Goal: Task Accomplishment & Management: Complete application form

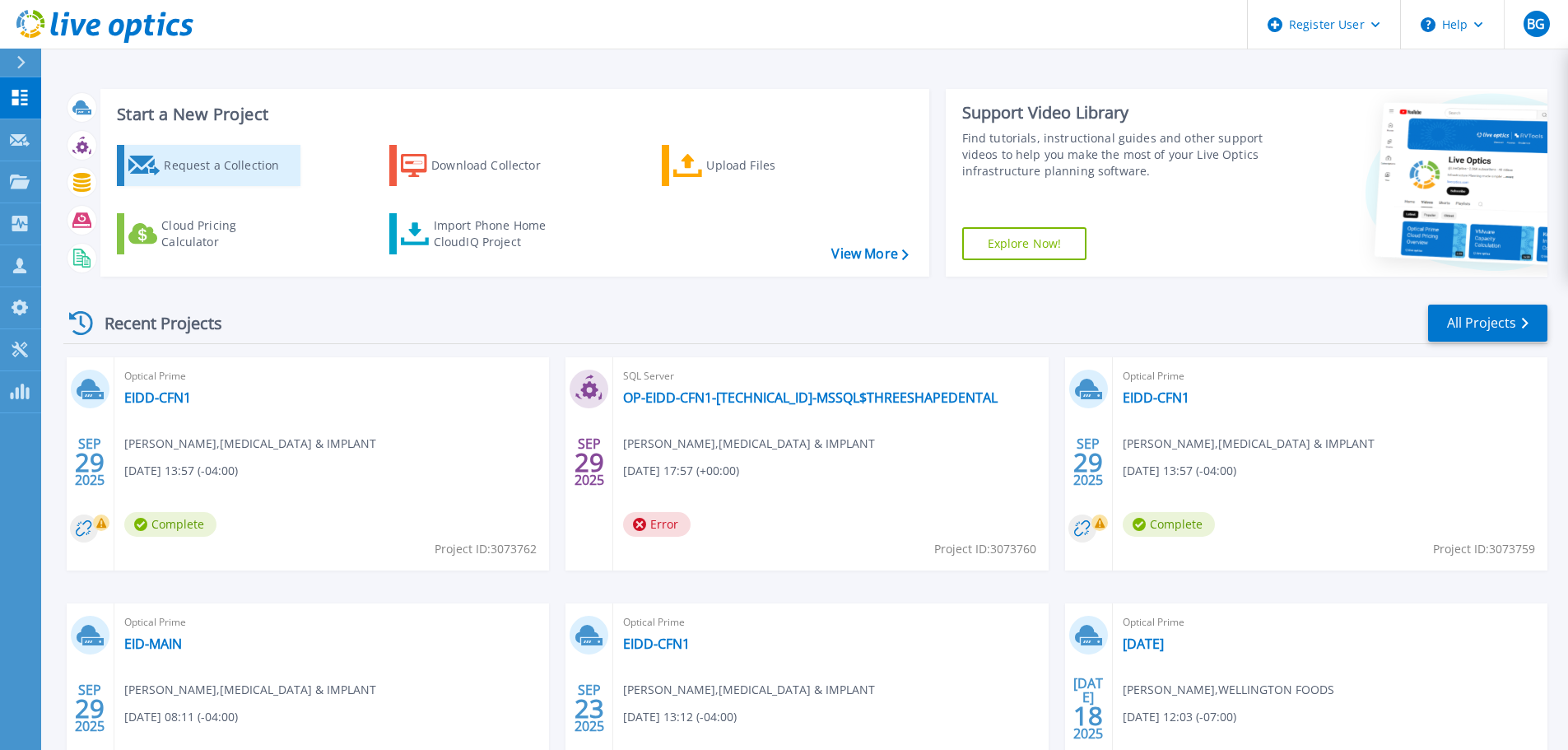
click at [269, 169] on div "Request a Collection" at bounding box center [229, 166] width 131 height 33
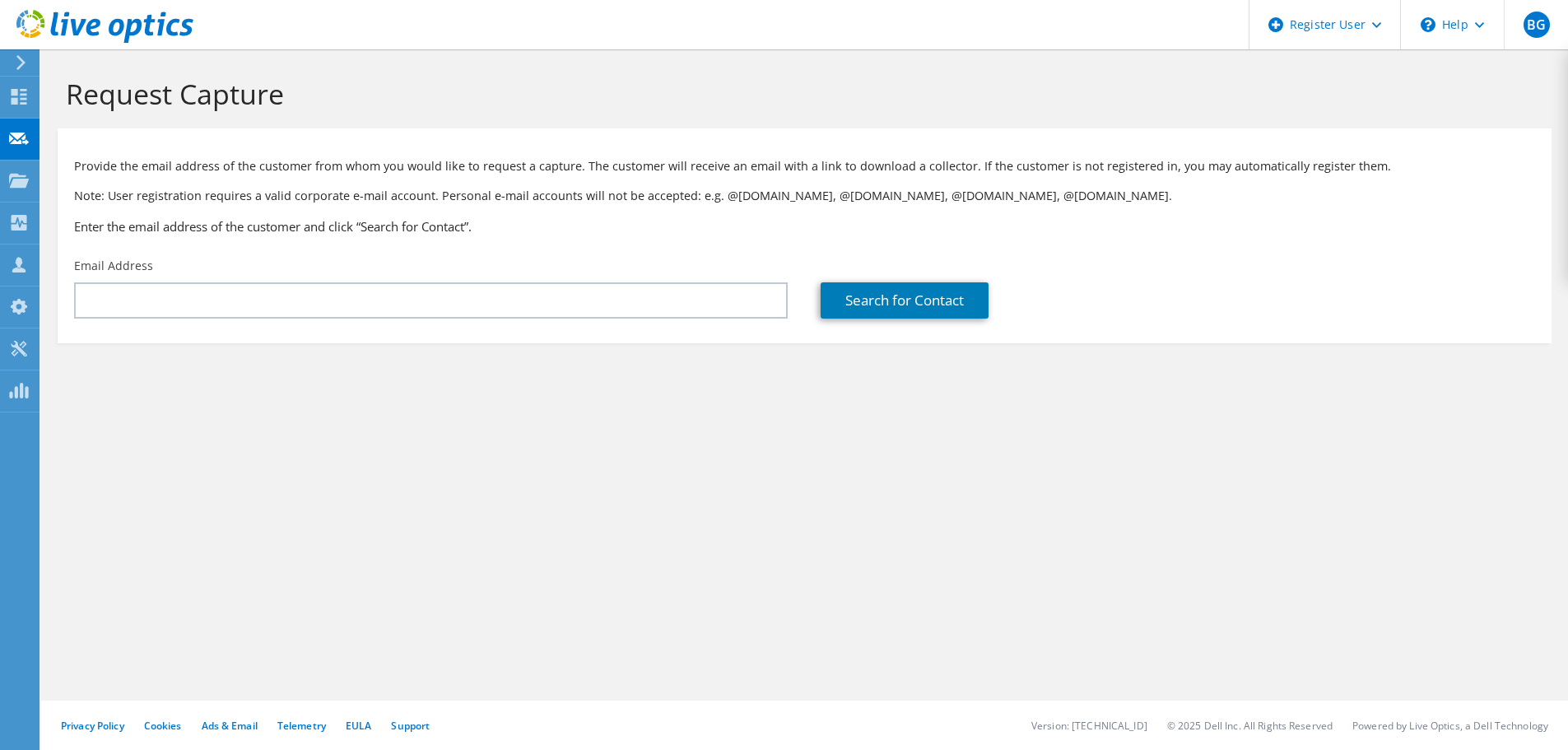
click at [139, 436] on div "Request Capture Provide the email address of the customer from whom you would l…" at bounding box center [804, 400] width 1527 height 701
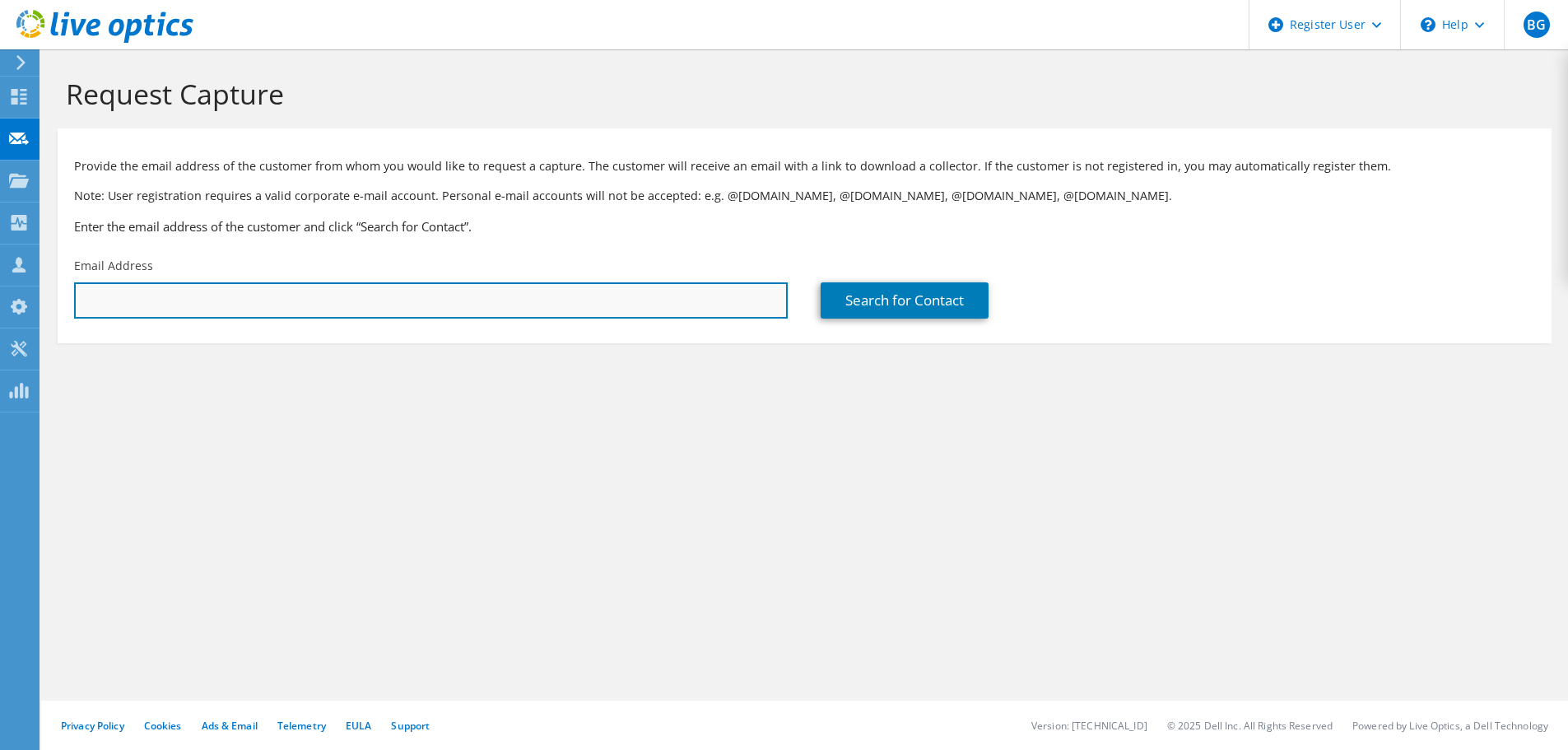
click at [143, 304] on input "text" at bounding box center [431, 301] width 714 height 36
paste input "RGARRETT@PARADIESGIFTS.COM"
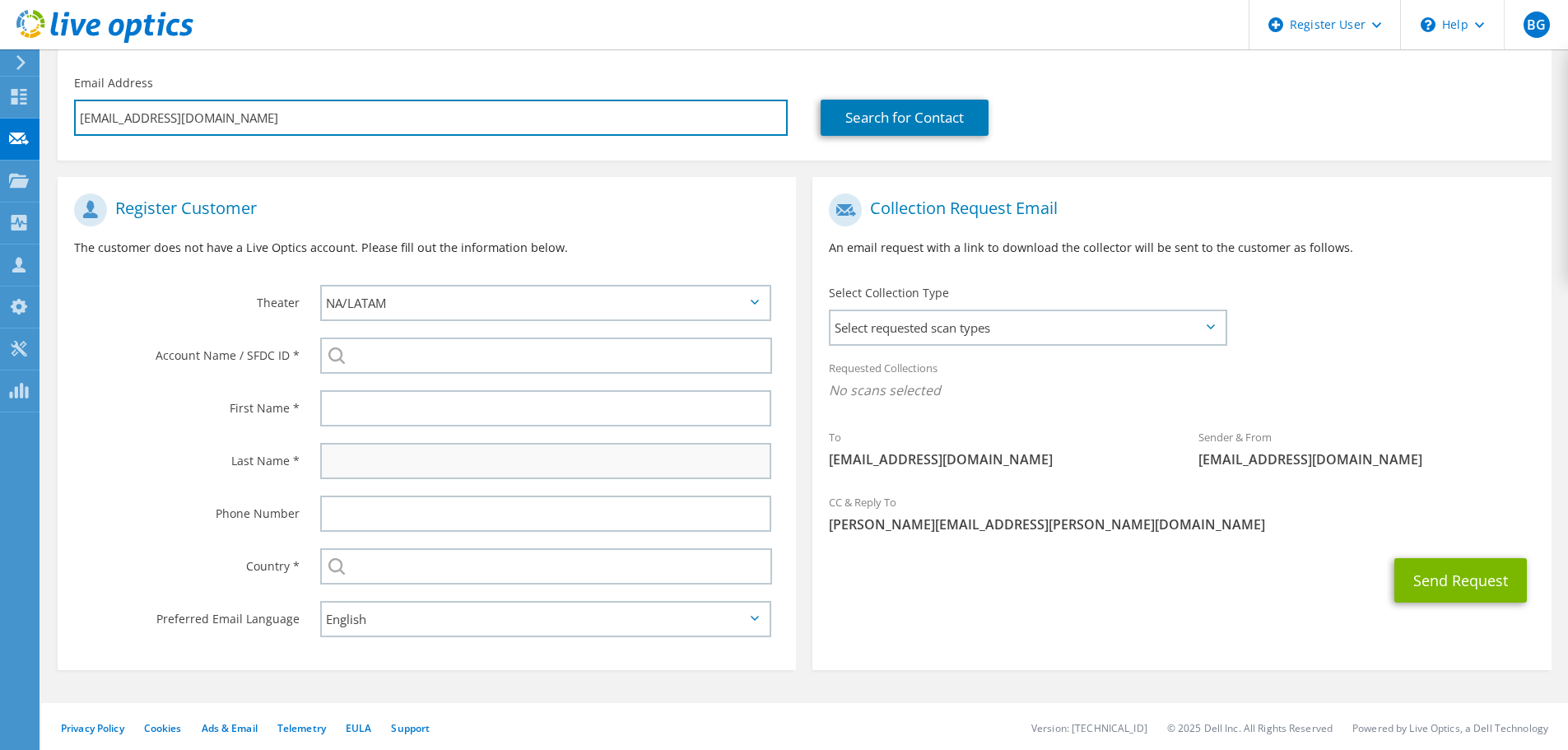
scroll to position [186, 0]
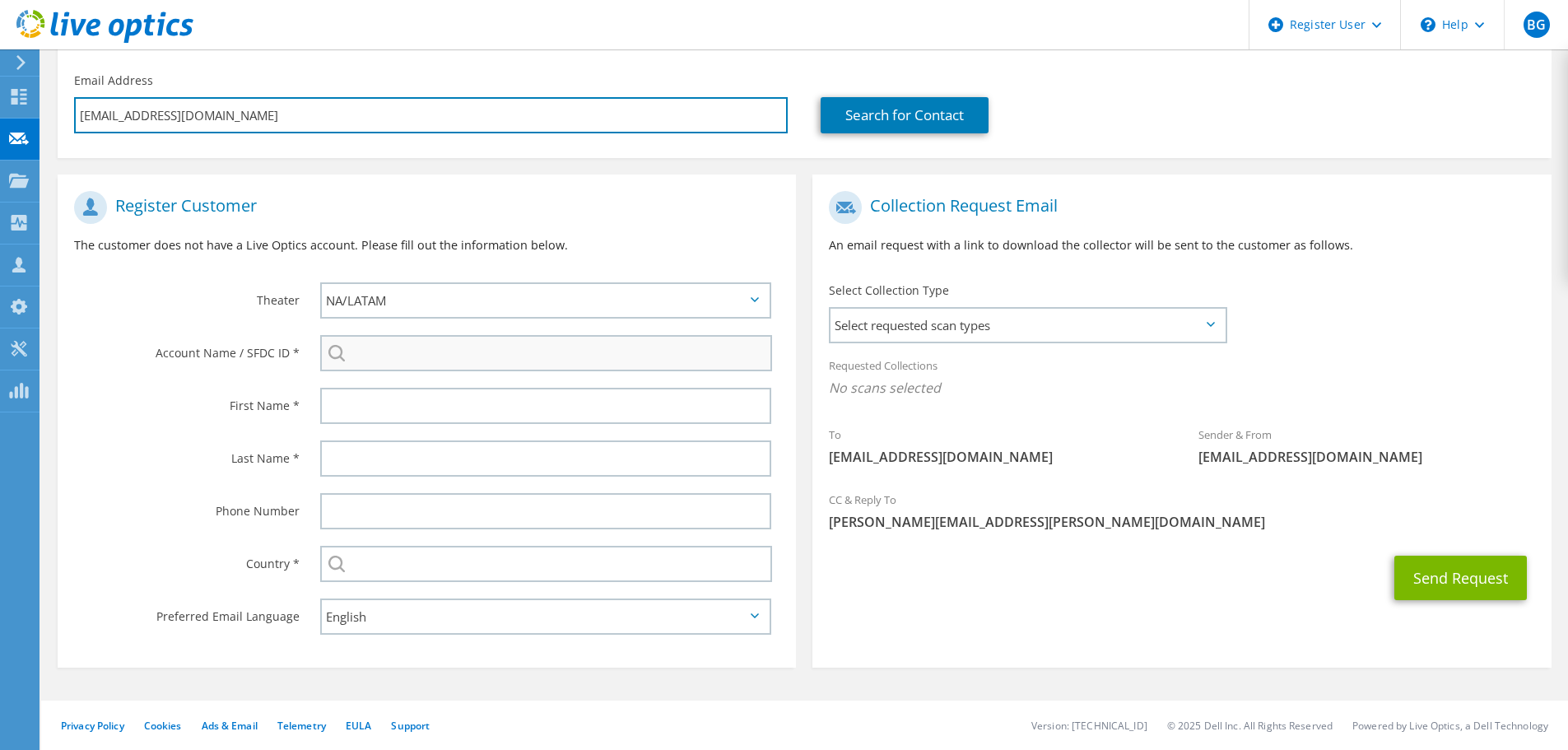
type input "RGARRETT@PARADIESGIFTS.COM"
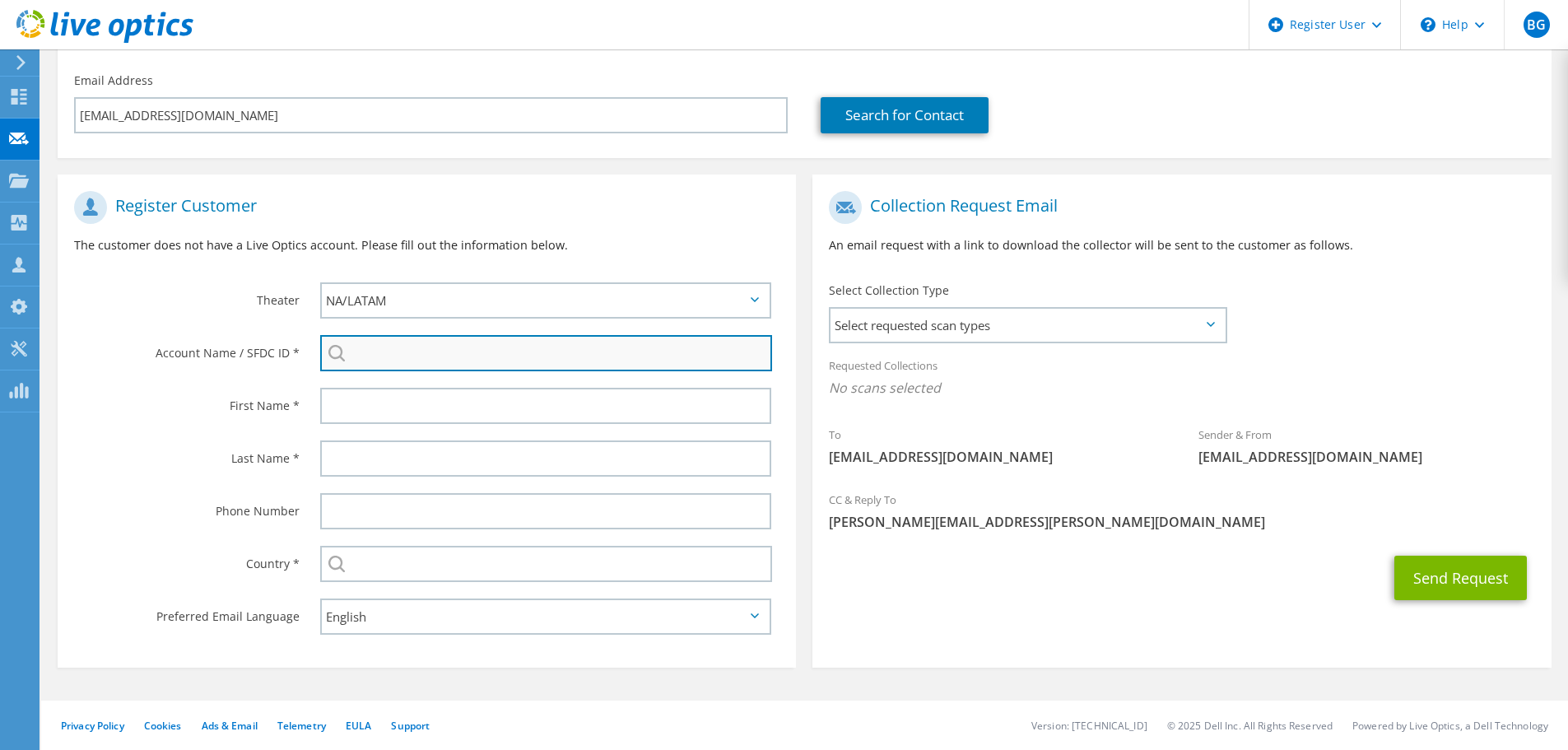
click at [387, 349] on input "search" at bounding box center [546, 353] width 452 height 36
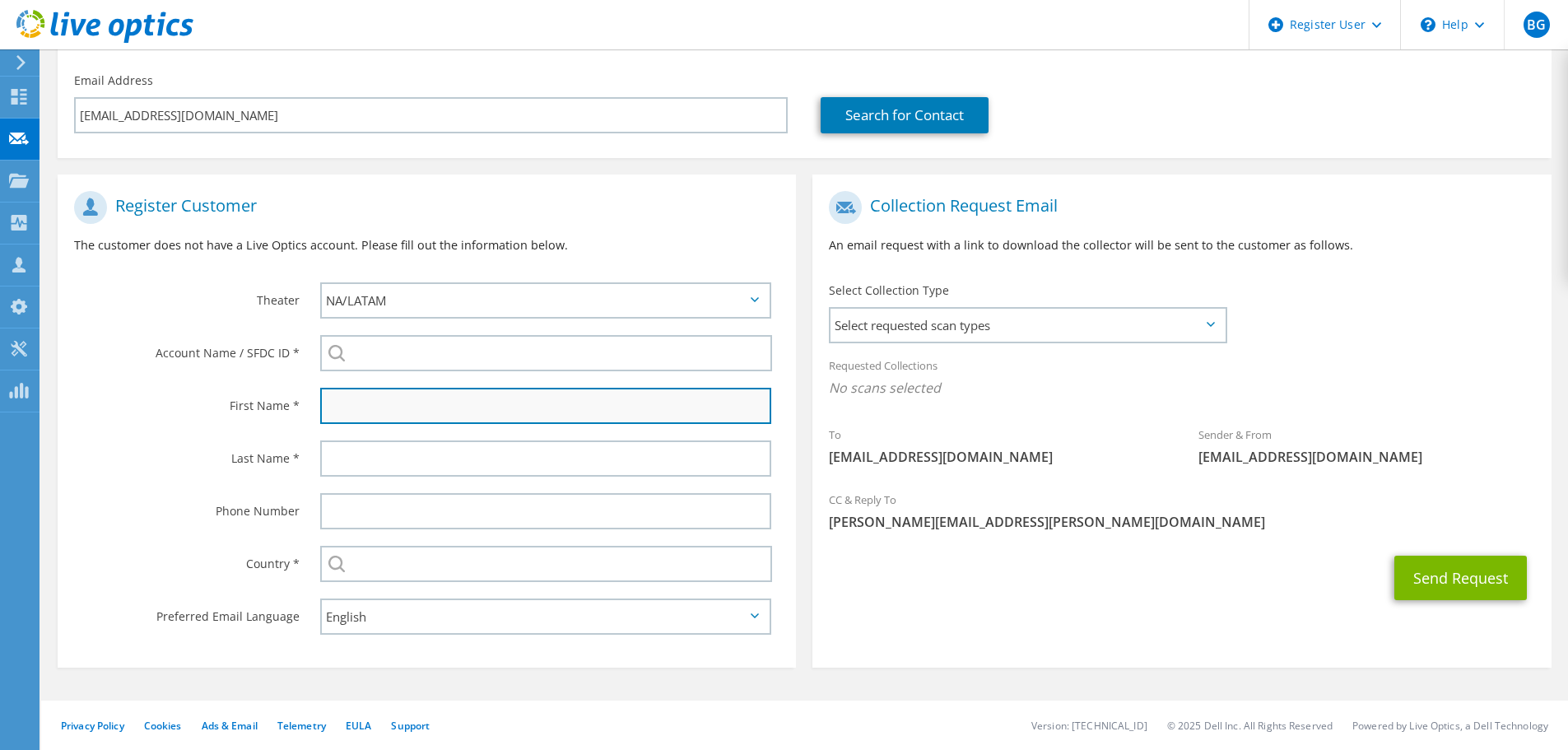
click at [427, 417] on input "text" at bounding box center [546, 405] width 451 height 36
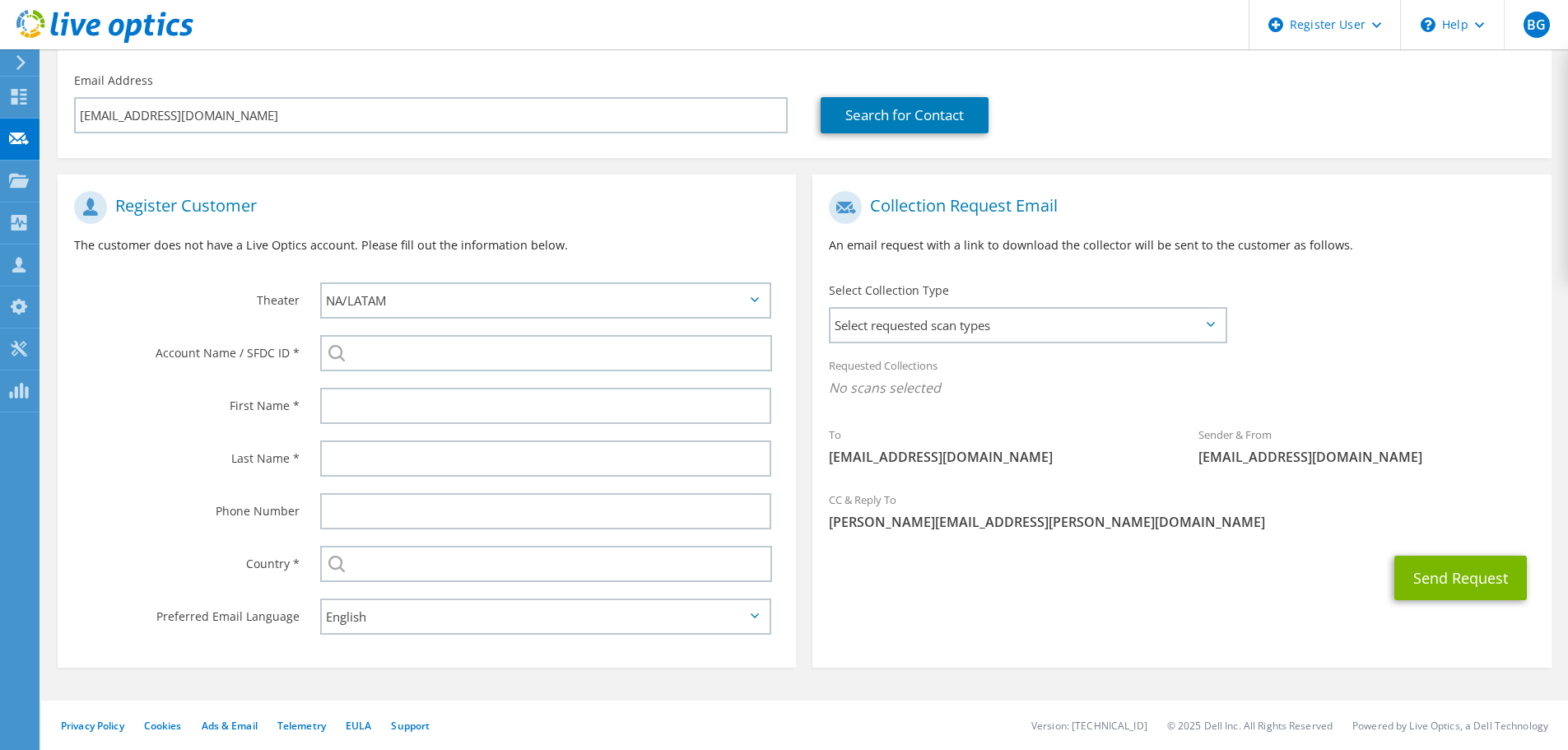
click at [157, 380] on div "First Name *" at bounding box center [181, 405] width 247 height 51
click at [399, 569] on input "text" at bounding box center [546, 563] width 452 height 36
type input "[GEOGRAPHIC_DATA]"
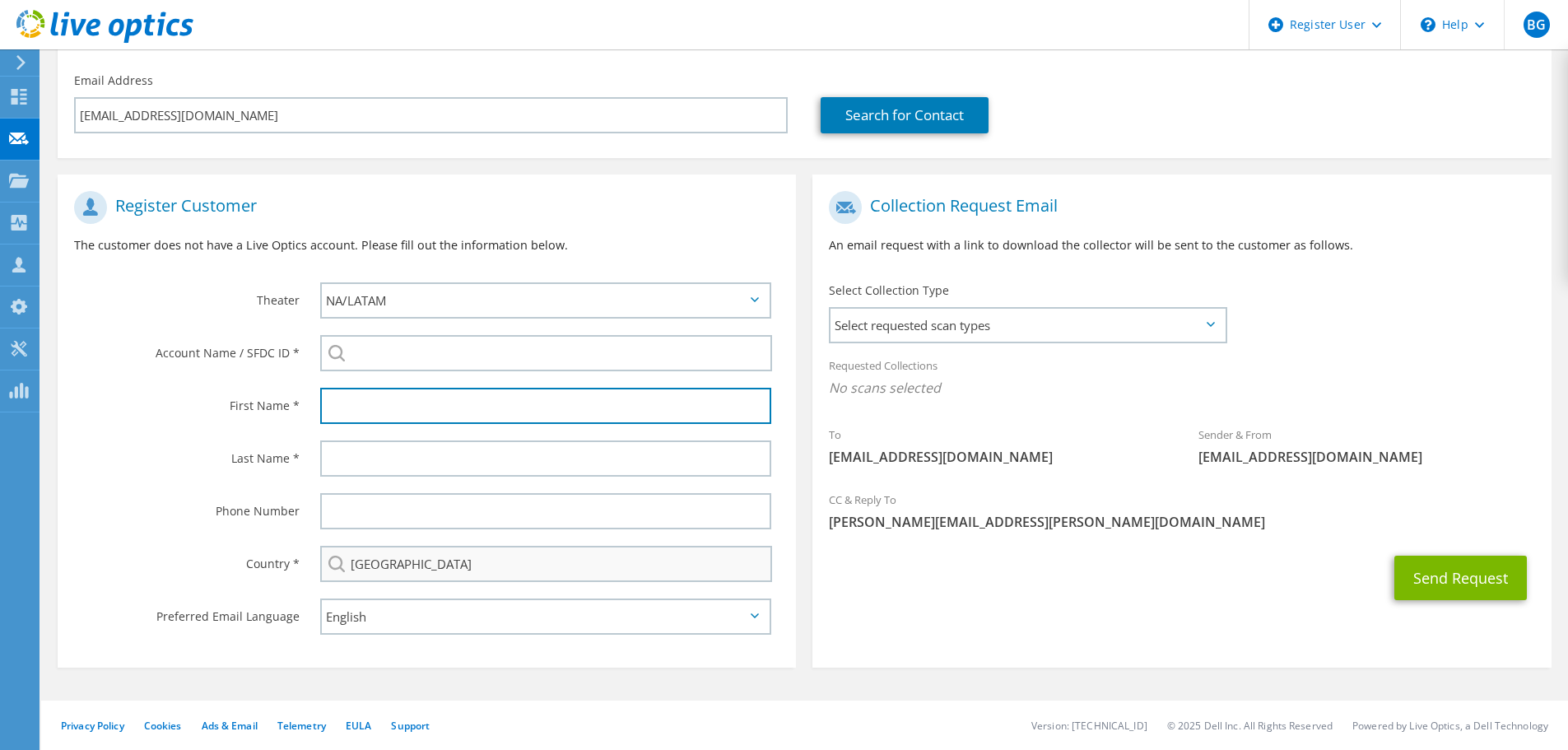
type input "Blaine"
type input "Goodwin"
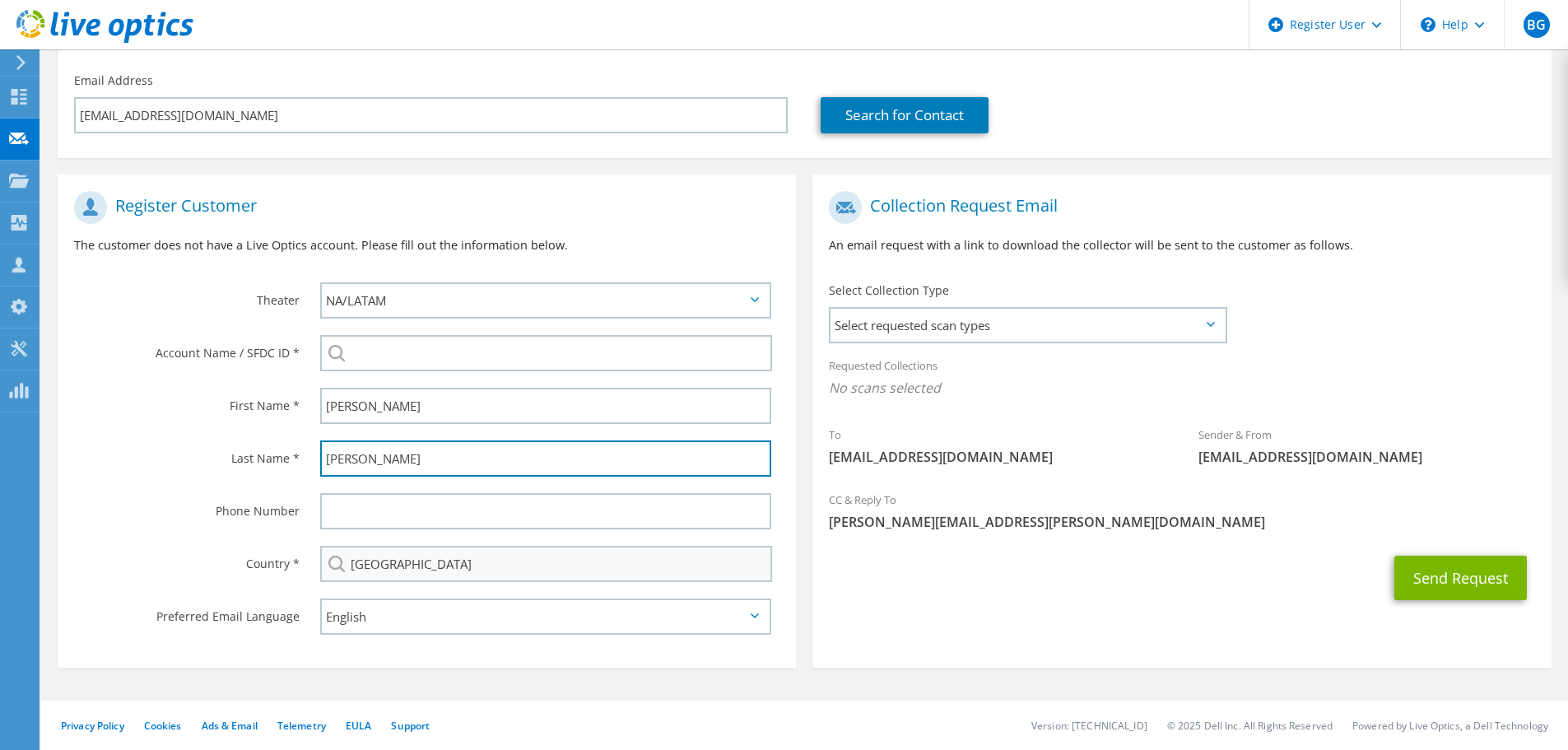
type input "6154302555"
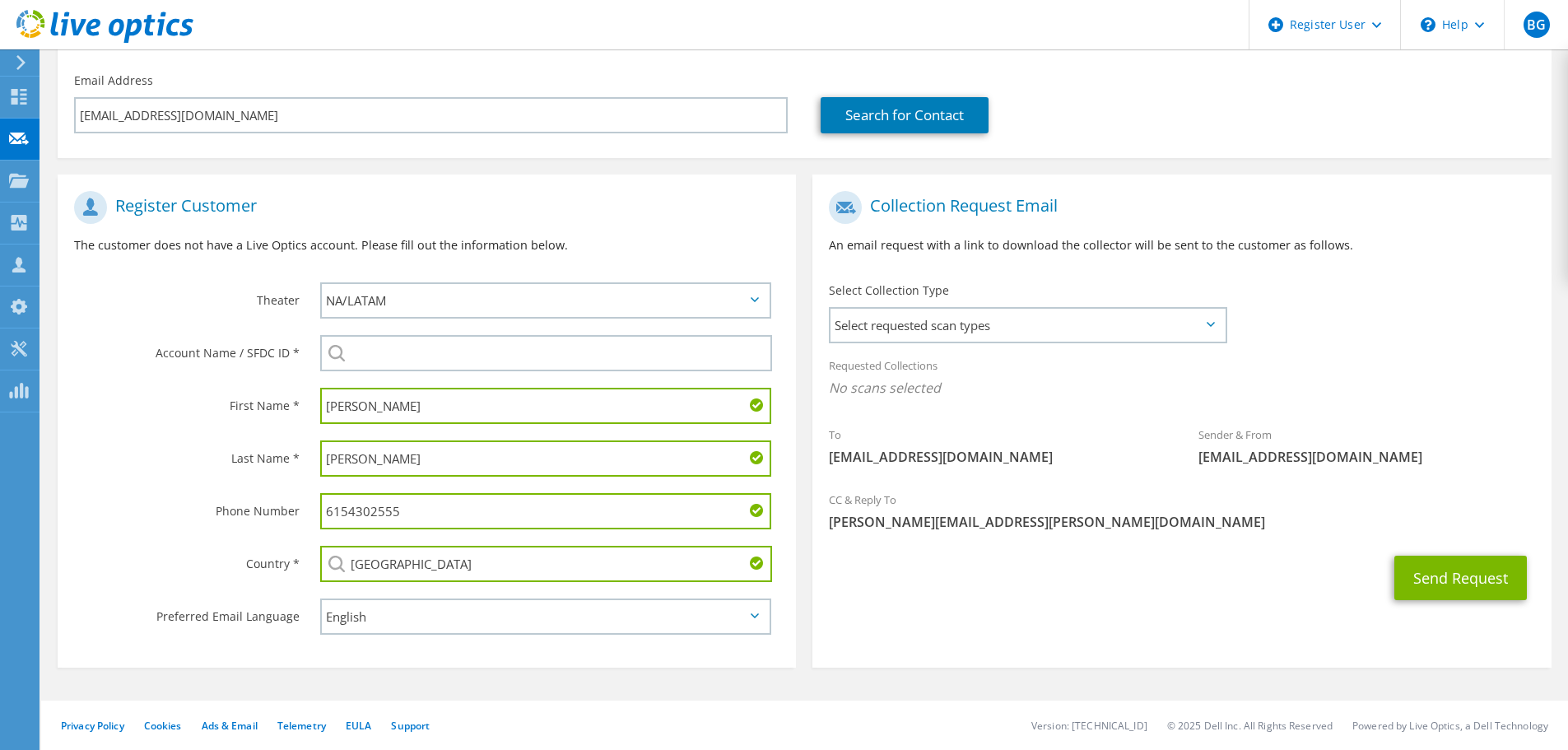
click at [426, 499] on input "6154302555" at bounding box center [546, 511] width 451 height 36
click at [426, 500] on input "6154302555" at bounding box center [546, 511] width 451 height 36
click at [399, 460] on input "Goodwin" at bounding box center [546, 459] width 451 height 36
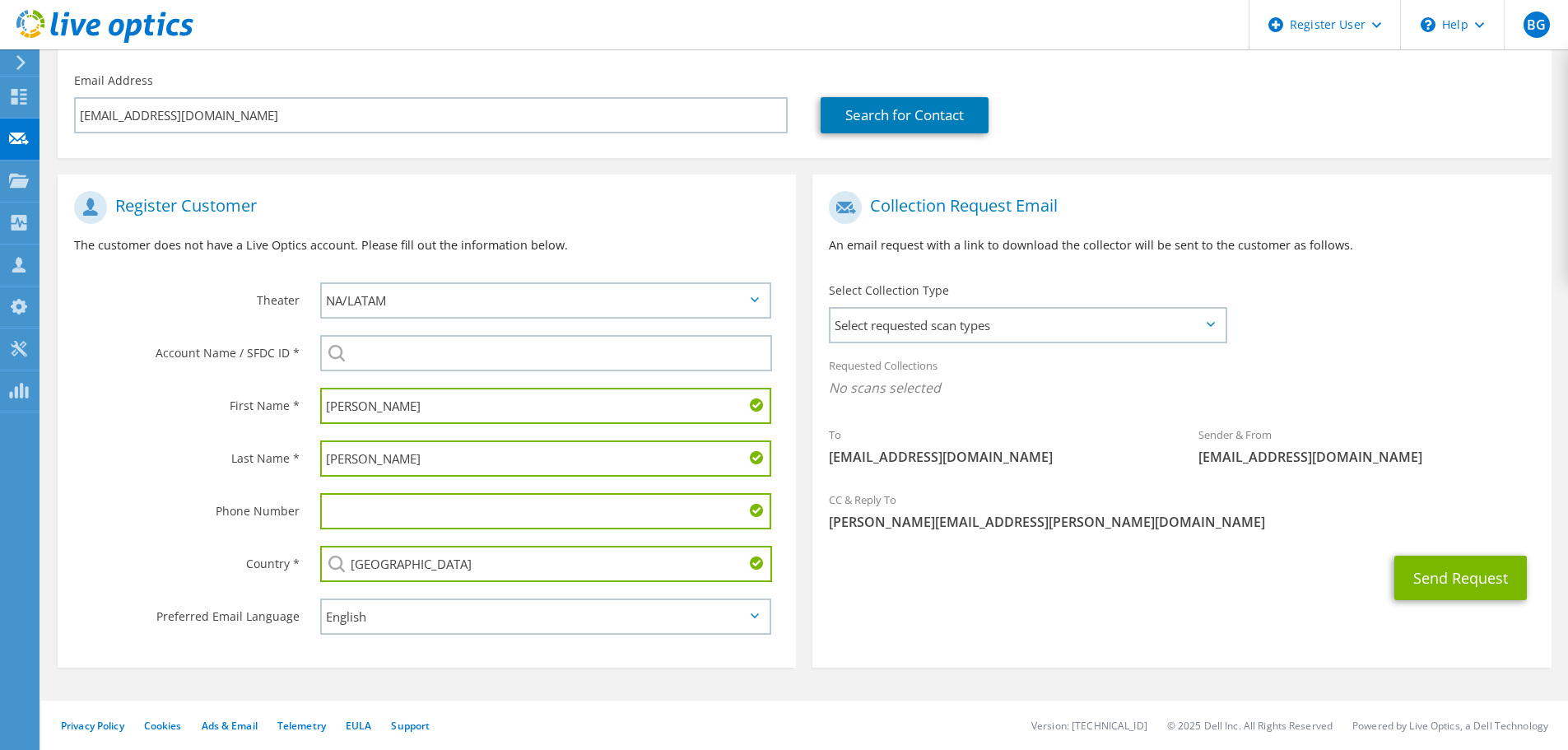
click at [399, 460] on input "Goodwin" at bounding box center [546, 459] width 451 height 36
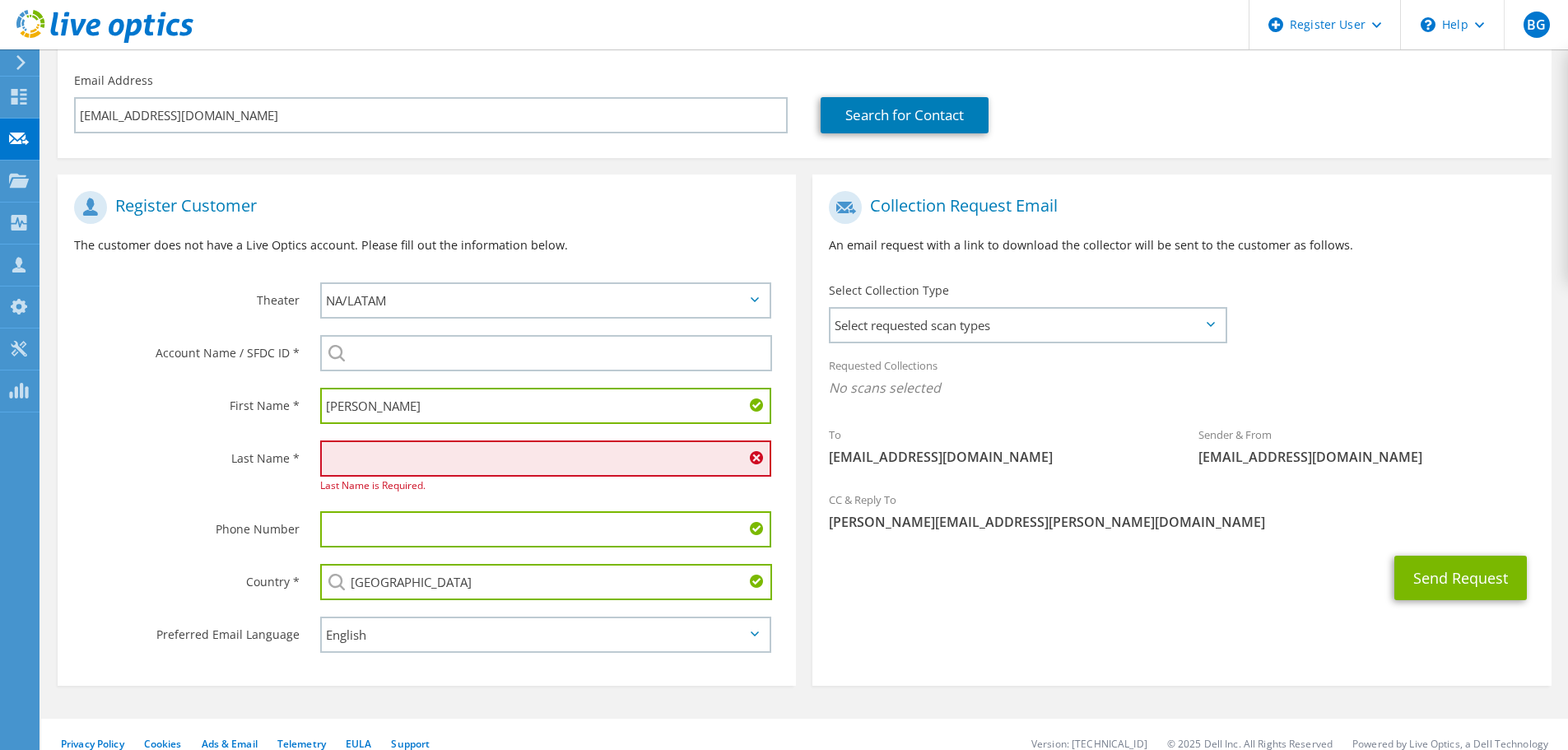
click at [392, 410] on input "Blaine" at bounding box center [546, 405] width 451 height 36
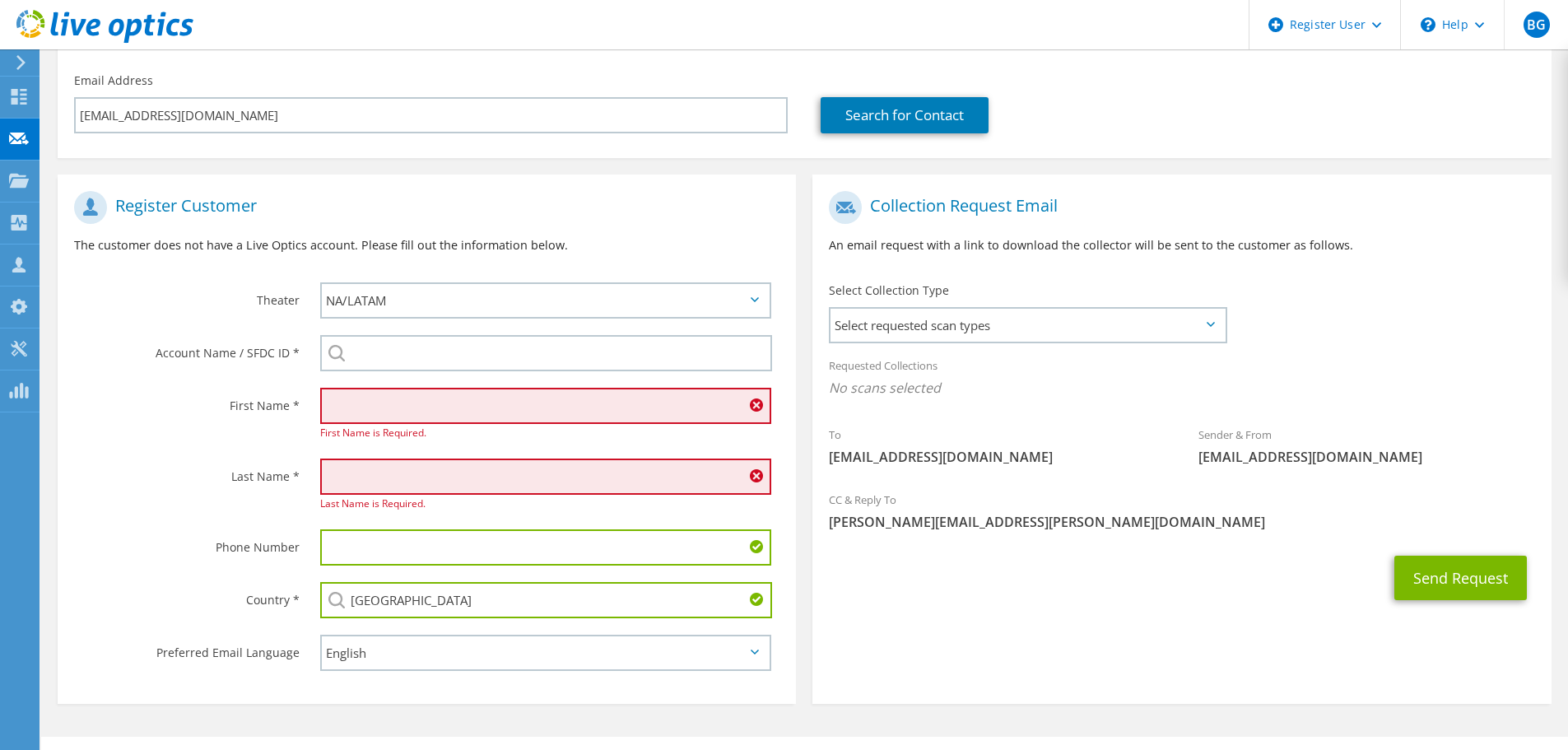
click at [164, 479] on label "Last Name *" at bounding box center [187, 472] width 226 height 27
drag, startPoint x: 128, startPoint y: 482, endPoint x: 265, endPoint y: 474, distance: 137.2
click at [128, 482] on label "Last Name *" at bounding box center [187, 472] width 226 height 27
click at [401, 408] on input "text" at bounding box center [546, 405] width 451 height 36
paste input "richard"
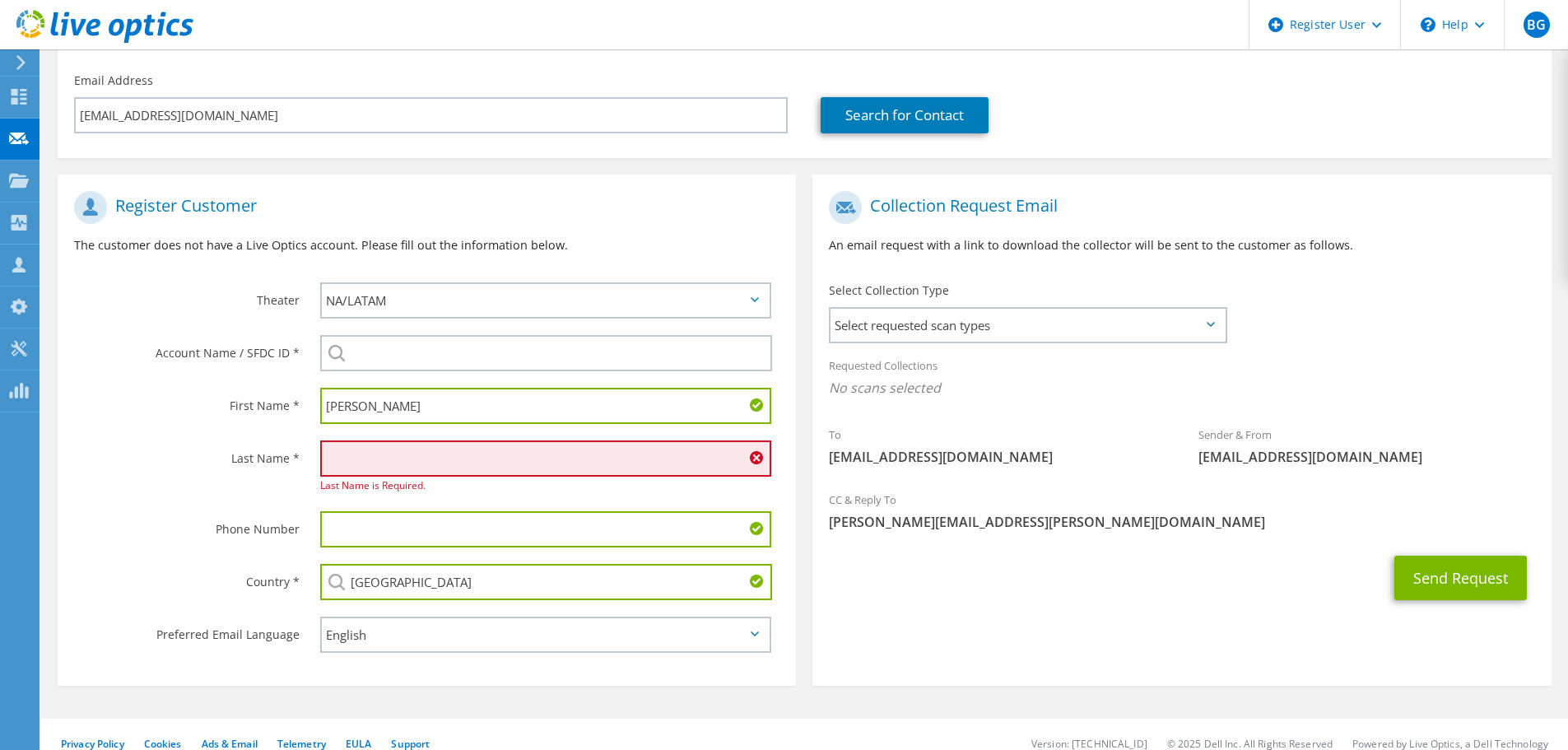
type input "richard"
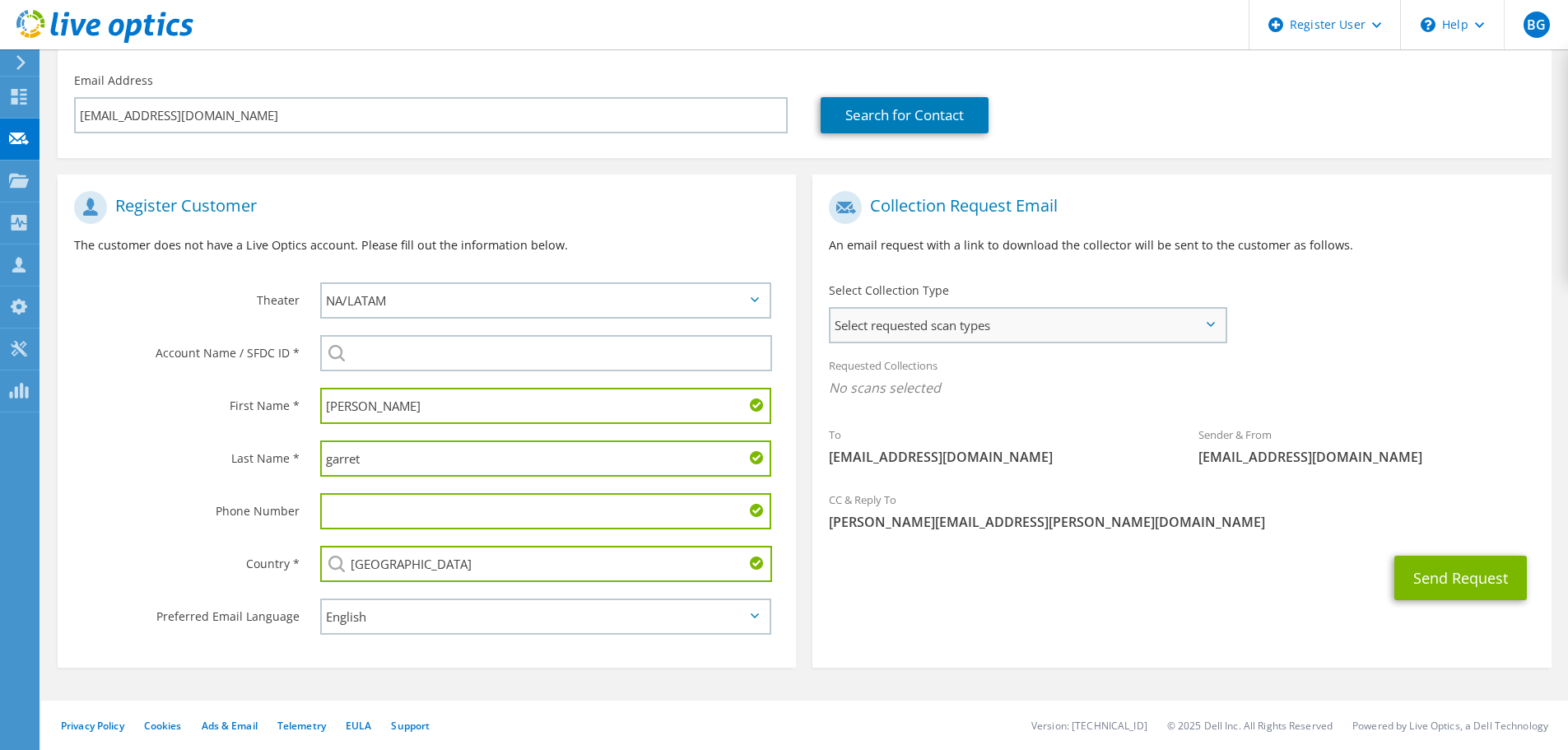
type input "garret"
click at [965, 331] on span "Select requested scan types" at bounding box center [1027, 325] width 394 height 33
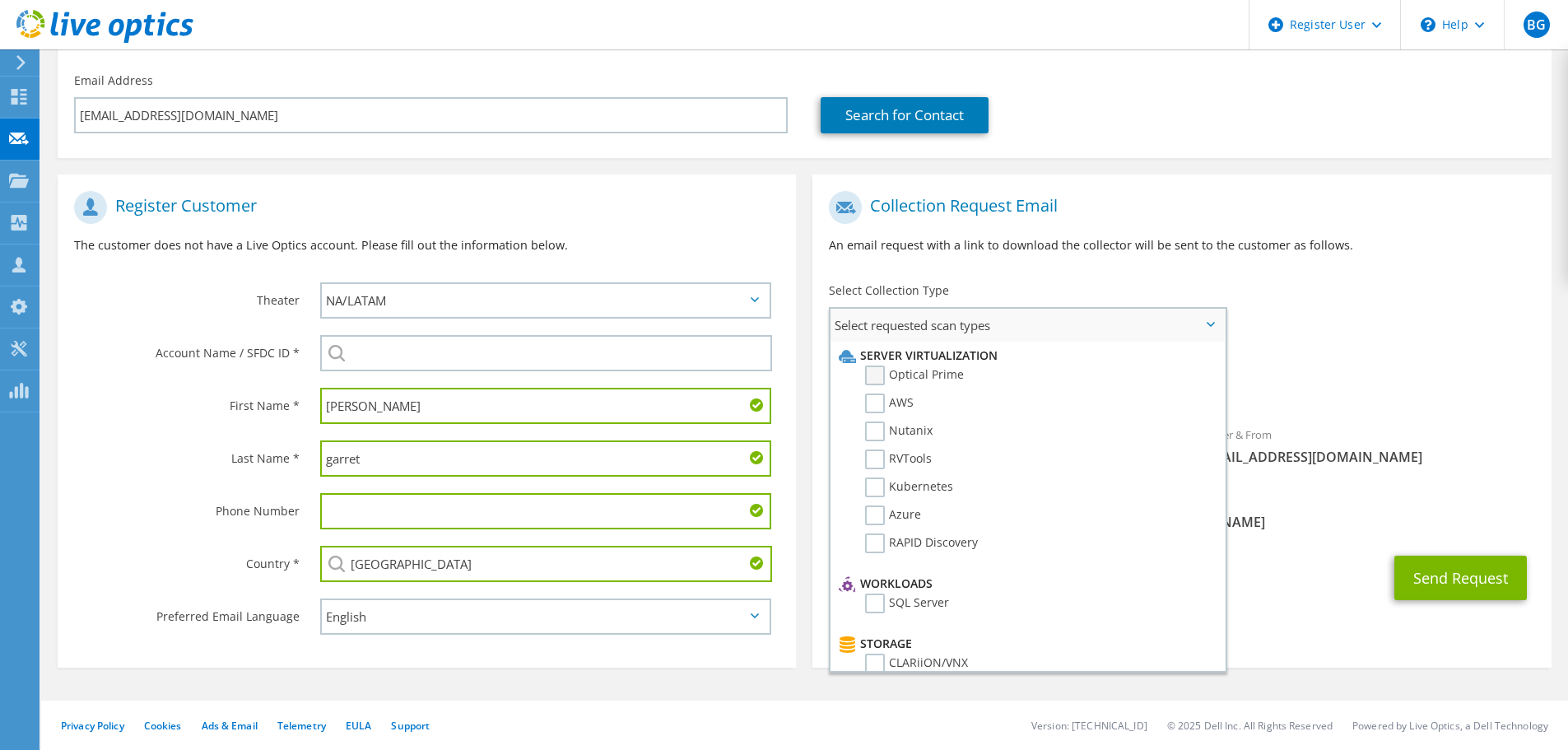
click at [928, 375] on label "Optical Prime" at bounding box center [915, 375] width 99 height 20
click at [0, 0] on input "Optical Prime" at bounding box center [0, 0] width 0 height 0
click at [1445, 581] on button "Send Request" at bounding box center [1460, 582] width 132 height 45
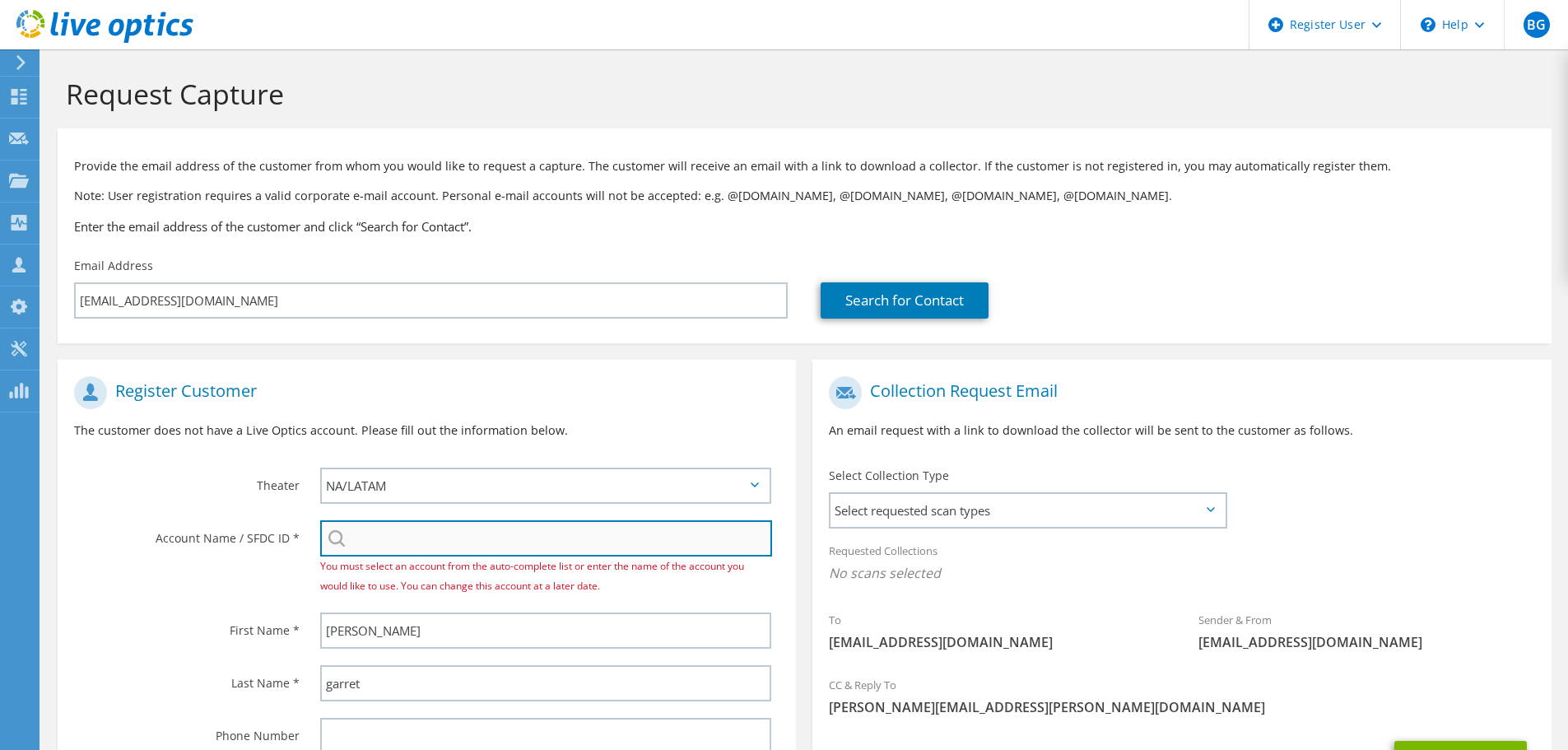
click at [532, 542] on input "search" at bounding box center [546, 538] width 452 height 36
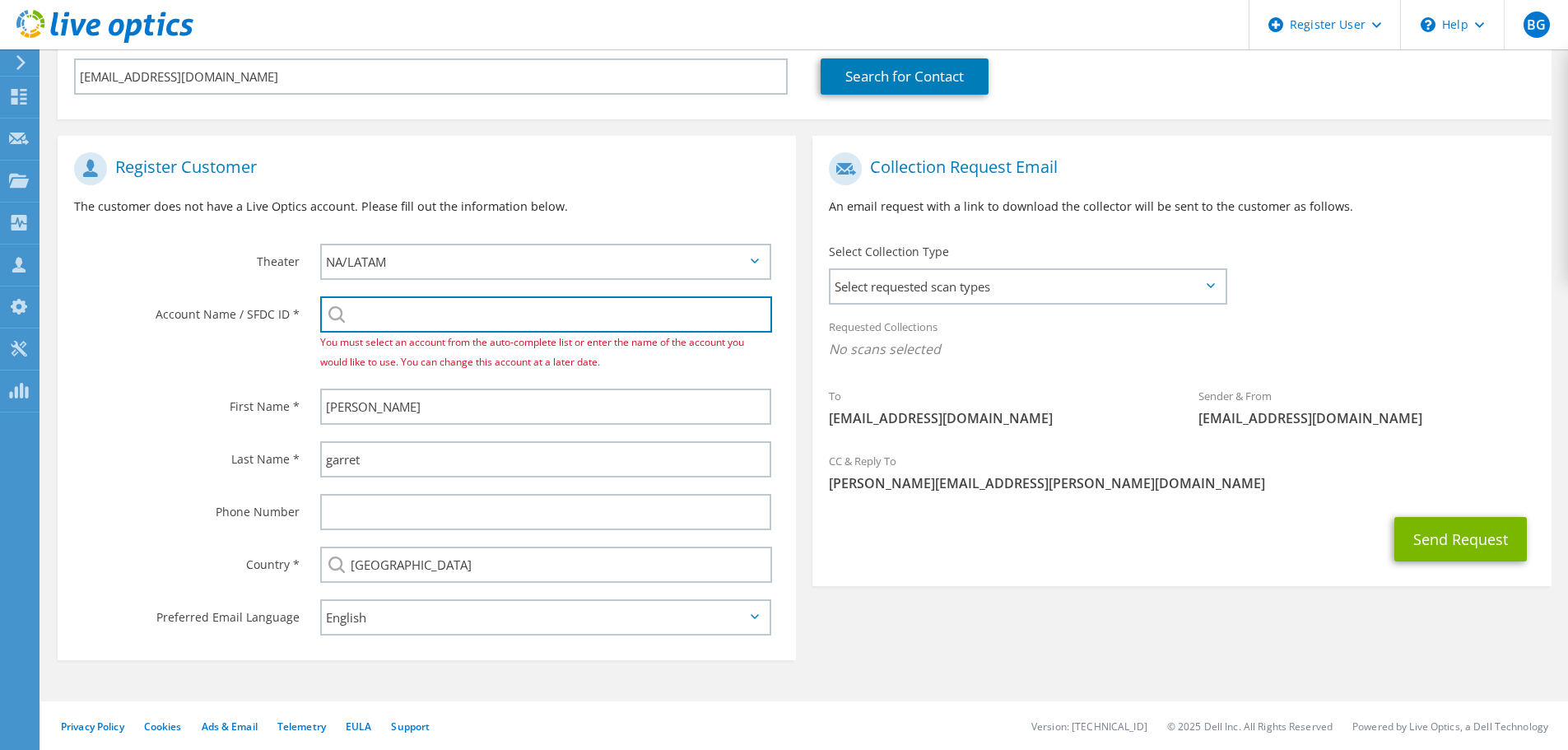
scroll to position [225, 0]
click at [447, 308] on input "search" at bounding box center [546, 313] width 452 height 36
paste input "PARADIES GIFTS"
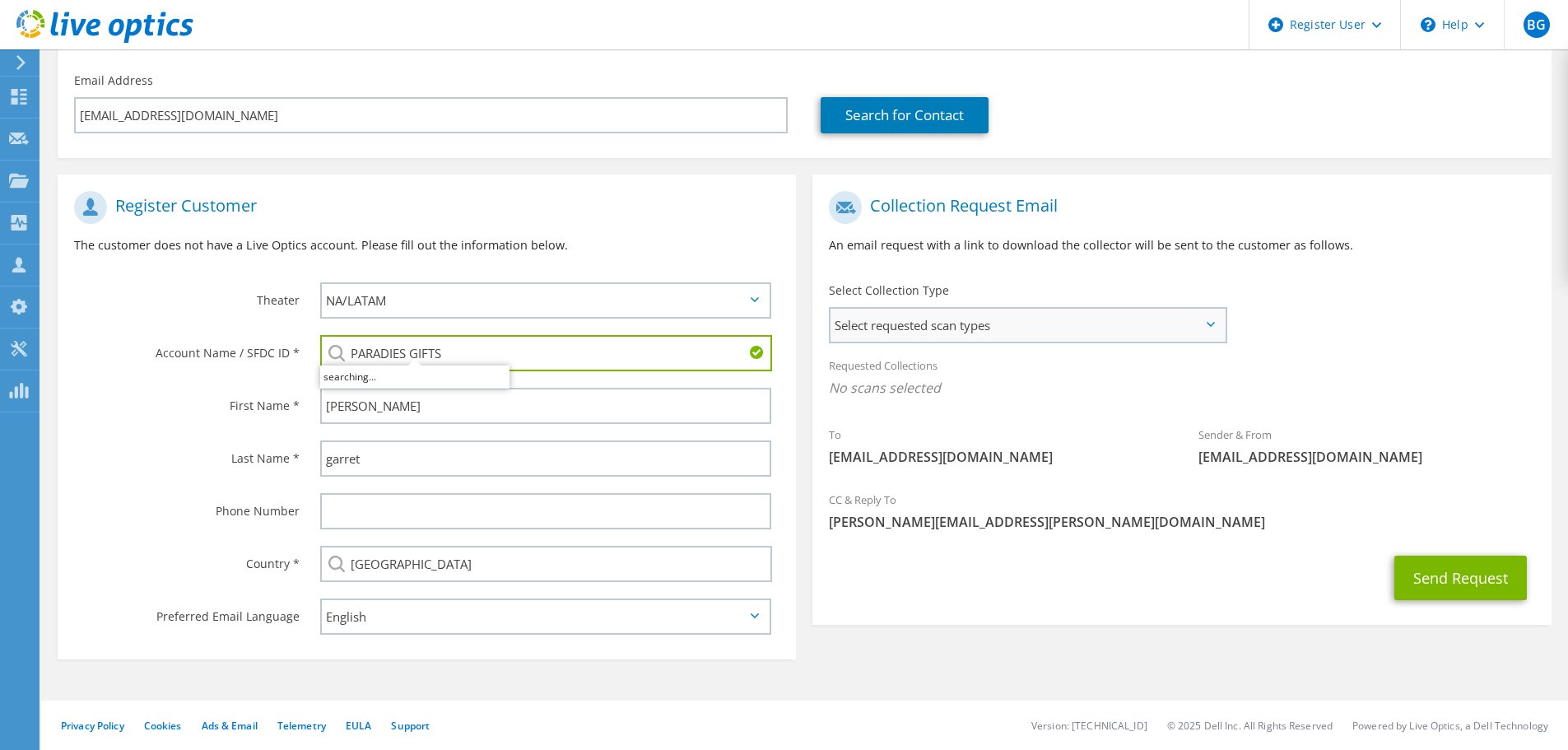
type input "PARADIES GIFTS"
click at [1062, 338] on span "Select requested scan types" at bounding box center [1027, 325] width 394 height 33
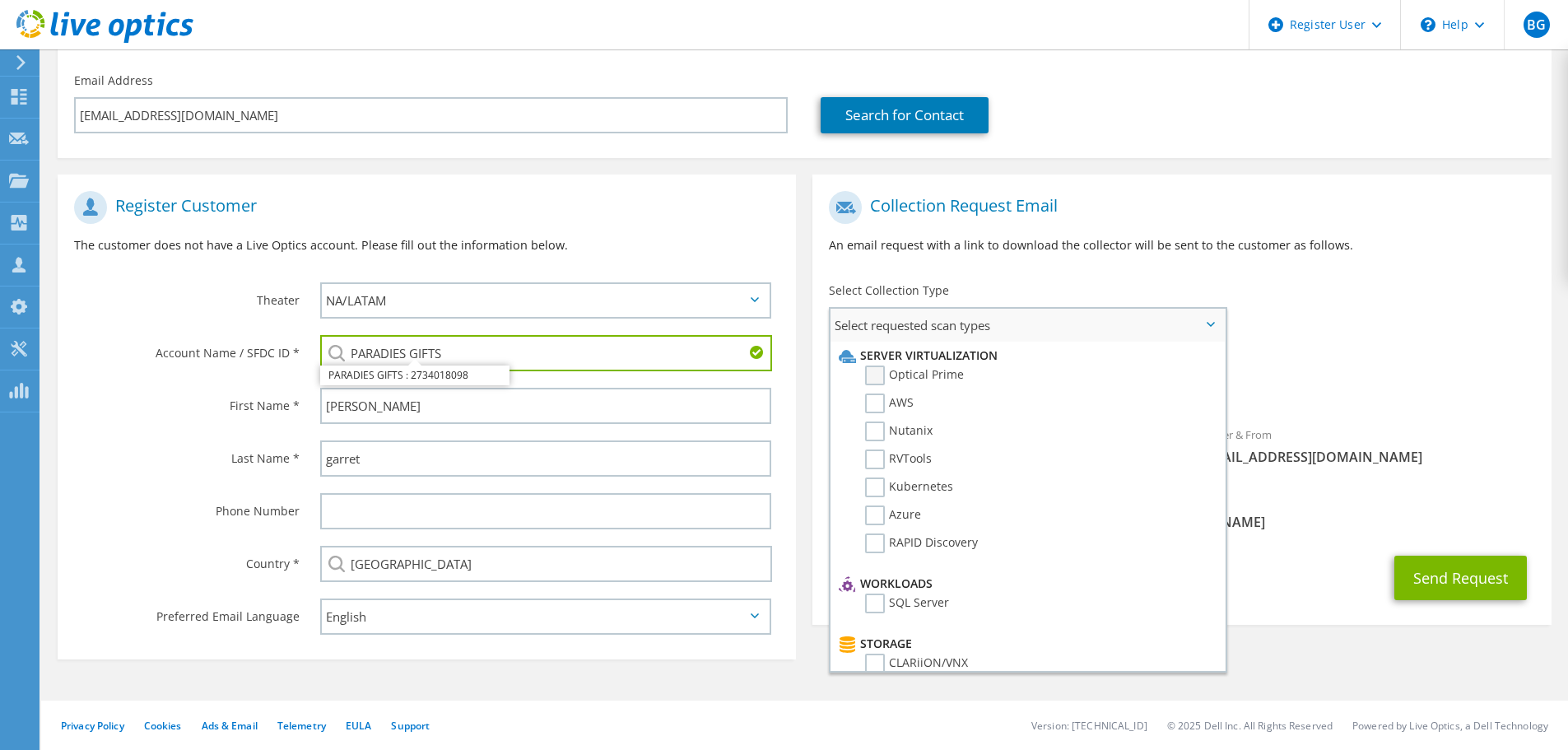
click at [923, 381] on label "Optical Prime" at bounding box center [915, 375] width 99 height 20
click at [0, 0] on input "Optical Prime" at bounding box center [0, 0] width 0 height 0
click at [1439, 588] on button "Send Request" at bounding box center [1460, 582] width 132 height 45
